Goal: Task Accomplishment & Management: Use online tool/utility

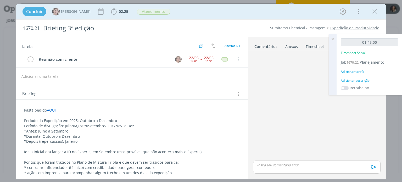
scroll to position [288, 0]
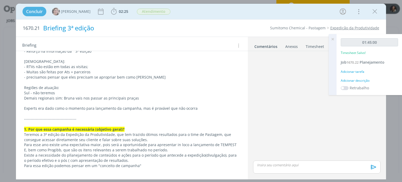
click at [105, 28] on div "Briefing 3ª edição" at bounding box center [135, 28] width 188 height 13
click at [118, 14] on span "02:25" at bounding box center [119, 12] width 19 height 8
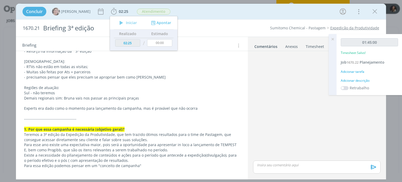
click at [296, 79] on div "dialog" at bounding box center [316, 106] width 131 height 106
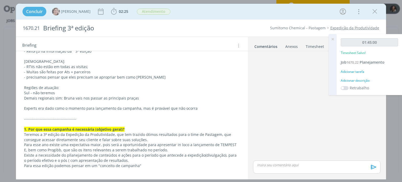
drag, startPoint x: 373, startPoint y: 12, endPoint x: 336, endPoint y: 49, distance: 51.6
click at [373, 12] on icon "dialog" at bounding box center [375, 12] width 8 height 8
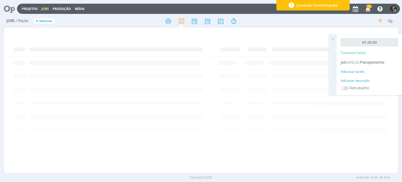
click at [333, 40] on icon at bounding box center [332, 39] width 9 height 10
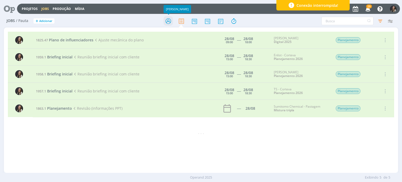
click at [165, 19] on icon at bounding box center [168, 21] width 9 height 10
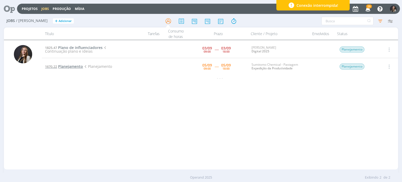
click at [71, 66] on span "Planejamento" at bounding box center [70, 66] width 25 height 5
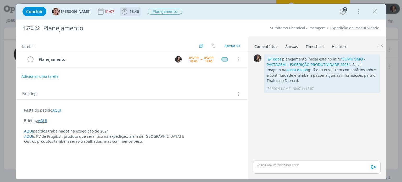
click at [121, 11] on icon "dialog" at bounding box center [125, 12] width 8 height 8
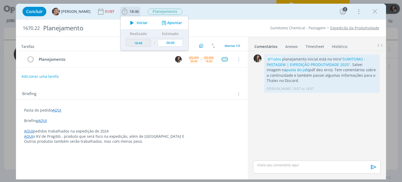
click at [128, 22] on icon "dialog" at bounding box center [131, 22] width 9 height 7
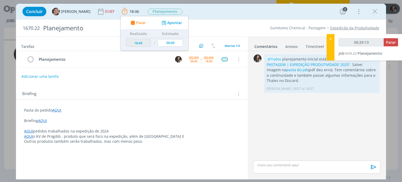
type input "00:30:13"
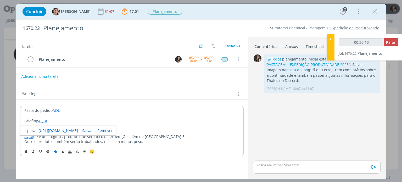
type input "00:31:13"
